Goal: Information Seeking & Learning: Learn about a topic

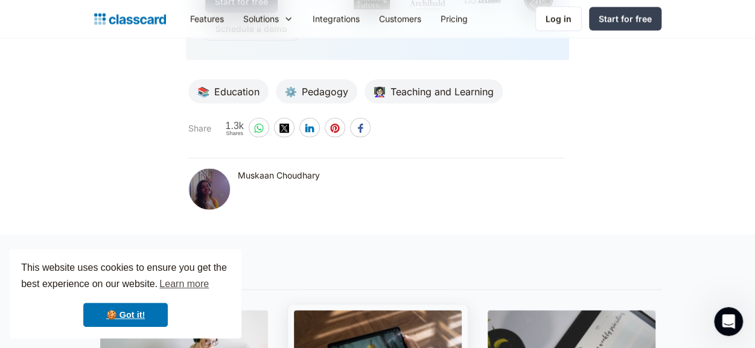
scroll to position [5756, 0]
click at [201, 190] on div at bounding box center [209, 189] width 42 height 42
click at [274, 174] on div "Muskaan Choudhary" at bounding box center [279, 175] width 82 height 14
click at [219, 186] on div at bounding box center [209, 189] width 42 height 42
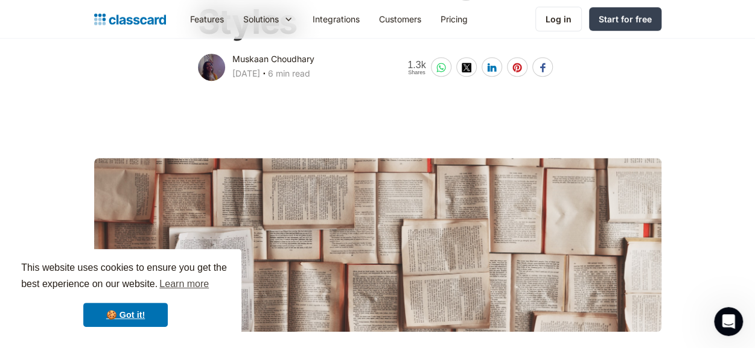
scroll to position [0, 0]
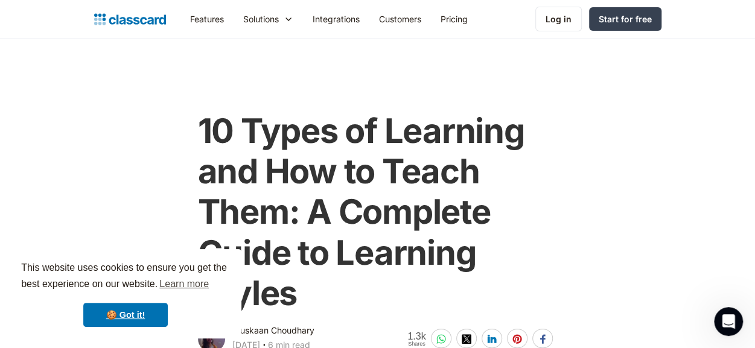
click at [133, 16] on img "home" at bounding box center [130, 19] width 72 height 17
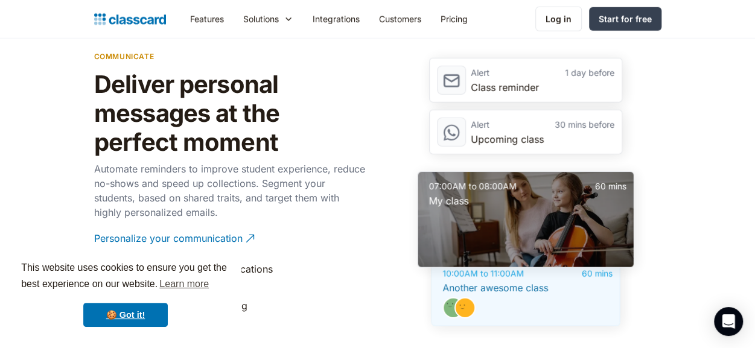
scroll to position [1657, 0]
